Goal: Contribute content

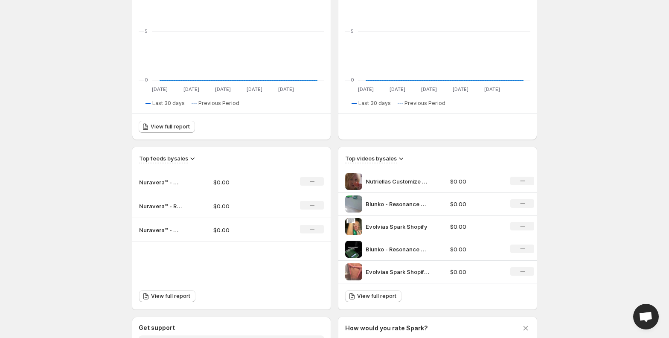
scroll to position [227, 0]
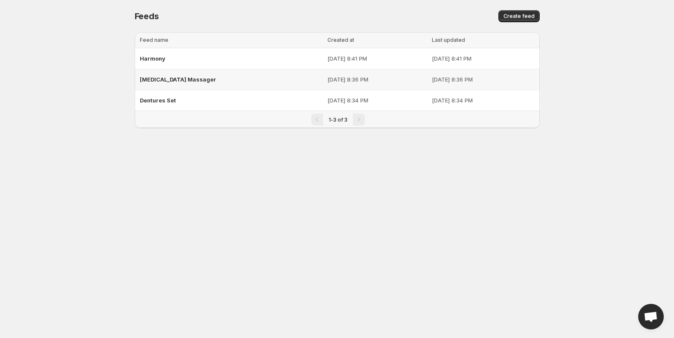
click at [248, 74] on div "Cellulite Massager" at bounding box center [231, 79] width 183 height 15
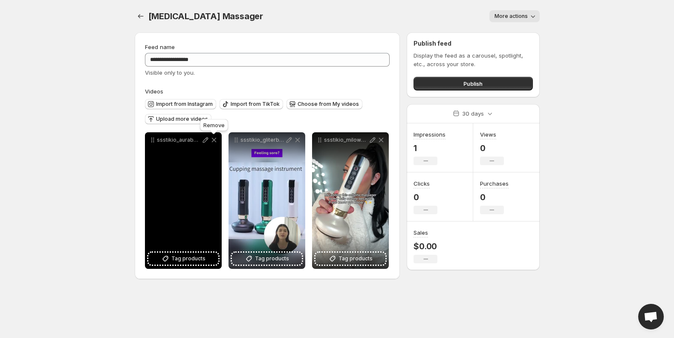
click at [215, 140] on icon at bounding box center [214, 140] width 9 height 9
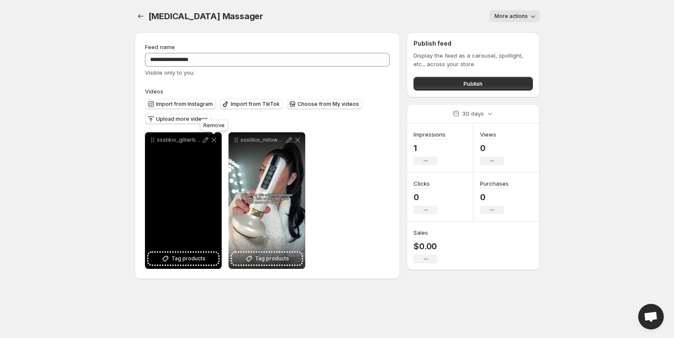
click at [215, 140] on icon at bounding box center [214, 140] width 9 height 9
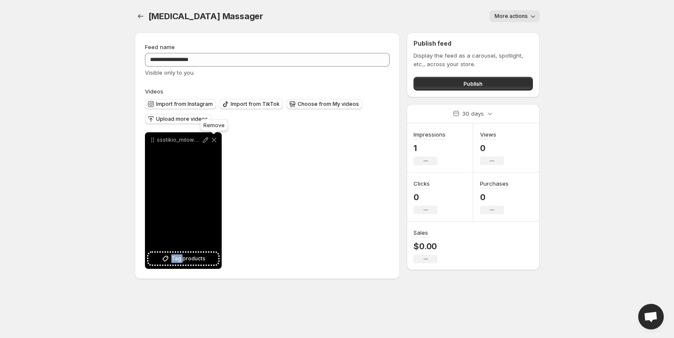
click at [215, 139] on icon at bounding box center [213, 140] width 5 height 5
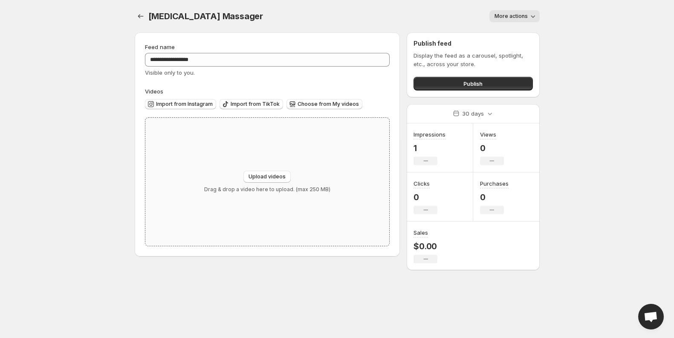
click at [270, 169] on div "Upload videos Drag & drop a video here to upload. (max 250 MB)" at bounding box center [267, 182] width 244 height 128
type input "**********"
